Goal: Task Accomplishment & Management: Use online tool/utility

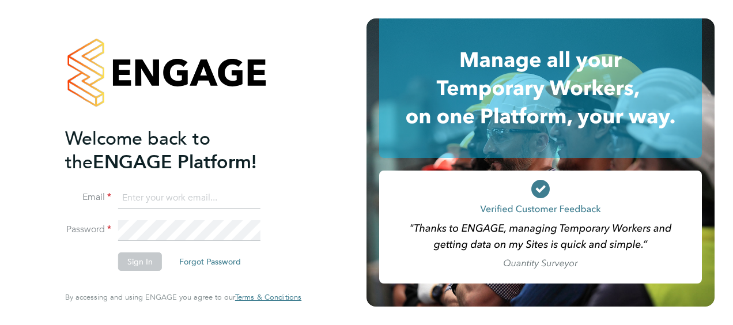
click at [168, 217] on li "Email" at bounding box center [177, 204] width 225 height 32
click at [138, 203] on input at bounding box center [189, 198] width 142 height 21
type input "[EMAIL_ADDRESS][PERSON_NAME][DOMAIN_NAME]"
click at [48, 103] on div "Welcome back to the ENGAGE Platform! Email [EMAIL_ADDRESS][PERSON_NAME][DOMAIN_…" at bounding box center [183, 162] width 282 height 325
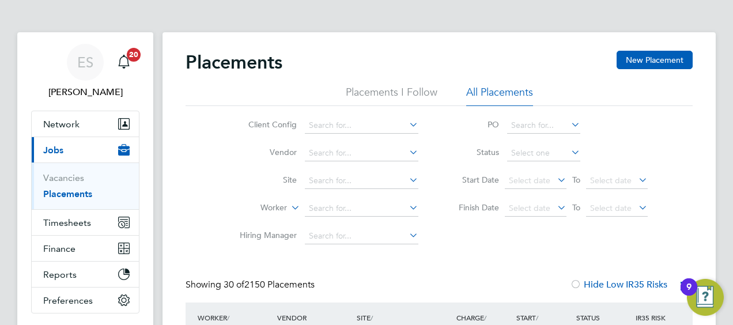
click at [681, 86] on ul "Placements I Follow All Placements" at bounding box center [439, 95] width 507 height 21
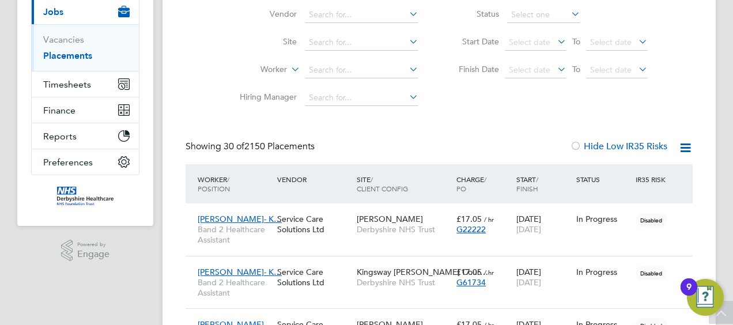
scroll to position [137, 0]
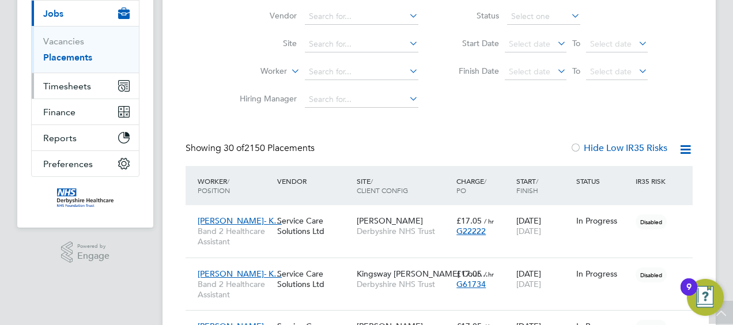
click at [91, 96] on button "Timesheets" at bounding box center [85, 85] width 107 height 25
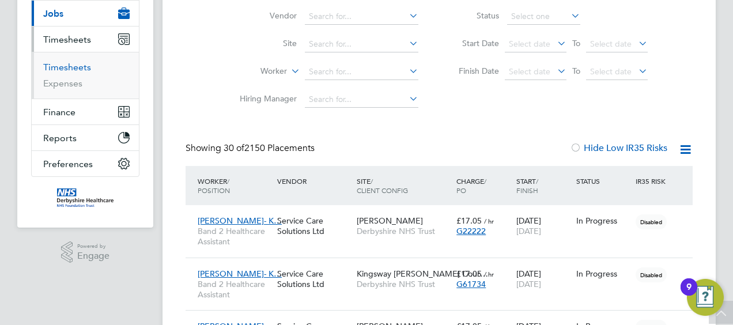
click at [58, 70] on link "Timesheets" at bounding box center [67, 67] width 48 height 11
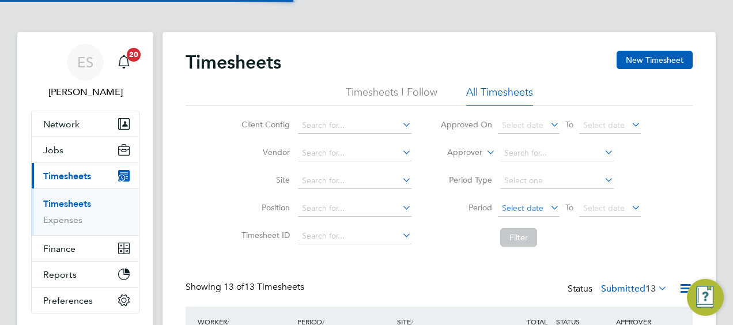
scroll to position [6, 6]
click at [664, 122] on div "Client Config Vendor Site Position Timesheet ID Approved On Select date To Sele…" at bounding box center [439, 179] width 507 height 146
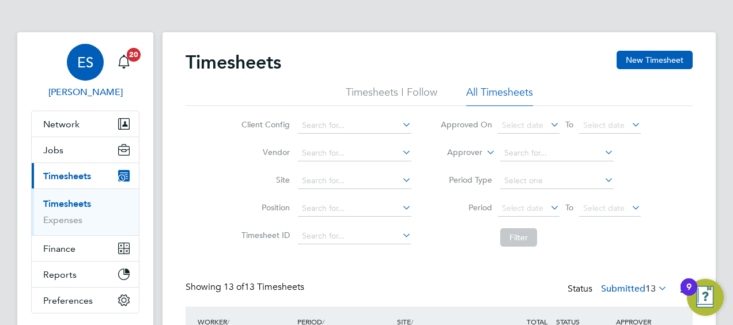
click at [59, 60] on link "ES [PERSON_NAME]" at bounding box center [85, 71] width 108 height 55
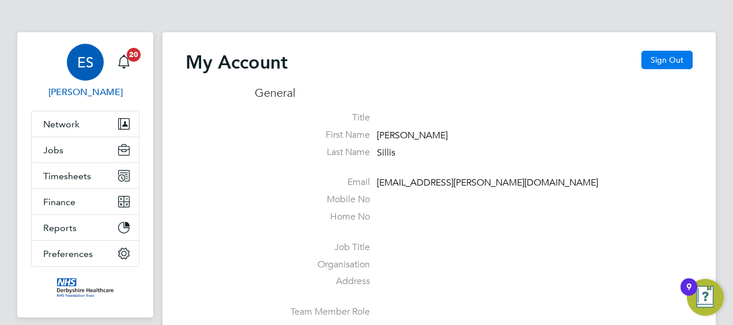
click at [675, 56] on button "Sign Out" at bounding box center [667, 60] width 51 height 18
